Goal: Task Accomplishment & Management: Use online tool/utility

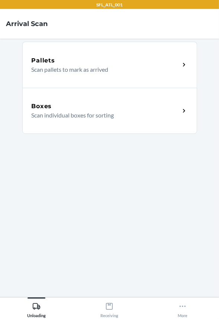
click at [77, 121] on div "Boxes Scan individual boxes for sorting" at bounding box center [109, 111] width 175 height 46
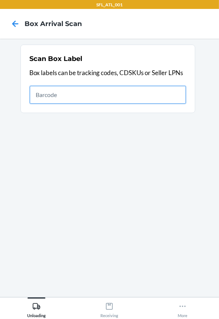
click at [126, 100] on input "text" at bounding box center [108, 95] width 156 height 18
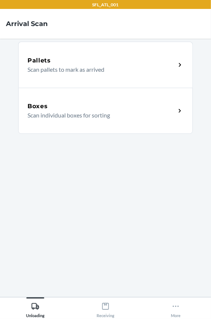
click at [60, 115] on p "Scan individual boxes for sorting" at bounding box center [99, 115] width 142 height 9
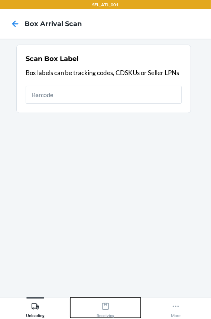
click at [105, 308] on icon at bounding box center [106, 306] width 8 height 8
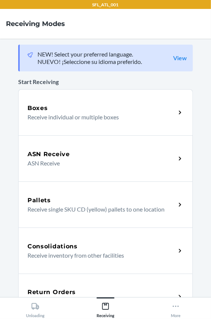
click at [86, 285] on div "Return Orders Receive return order package items" at bounding box center [105, 297] width 175 height 46
